Goal: Find specific page/section: Find specific page/section

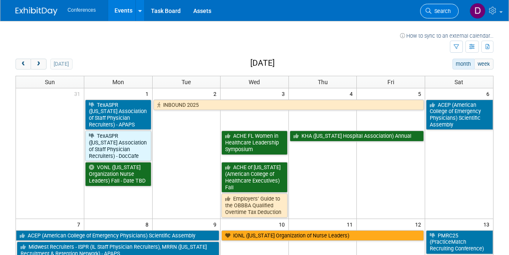
click at [443, 12] on span "Search" at bounding box center [440, 11] width 19 height 6
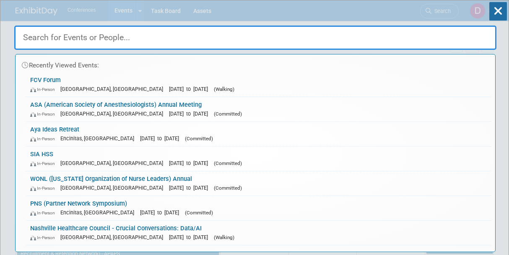
click at [246, 46] on input "text" at bounding box center [255, 38] width 482 height 24
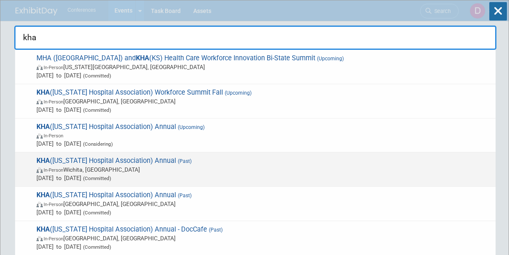
type input "kha"
click at [94, 164] on span "KHA ([US_STATE] Hospital Association) Annual (Past) In-Person [GEOGRAPHIC_DATA]…" at bounding box center [262, 170] width 457 height 26
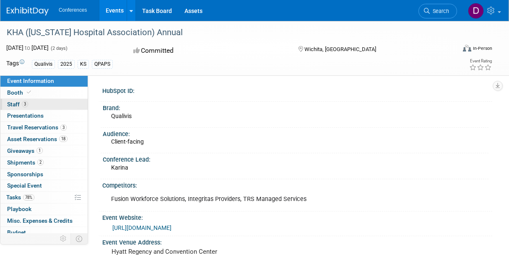
click at [16, 105] on span "Staff 3" at bounding box center [17, 104] width 21 height 7
